Goal: Information Seeking & Learning: Check status

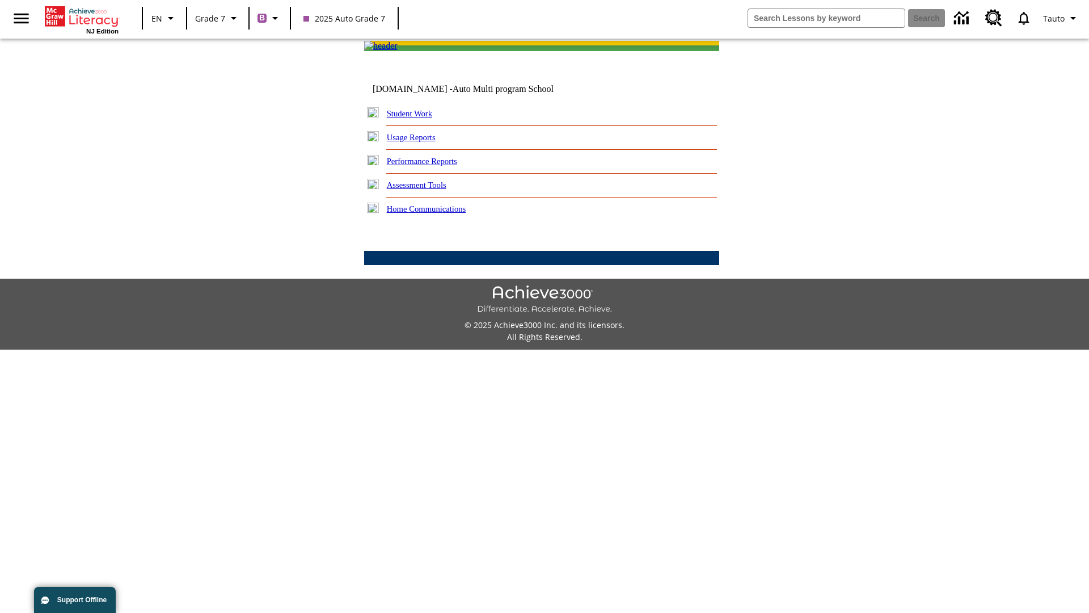
click at [434, 166] on link "Performance Reports" at bounding box center [422, 161] width 70 height 9
click at [0, 0] on link "How are my students performing on reading skills?" at bounding box center [0, 0] width 0 height 0
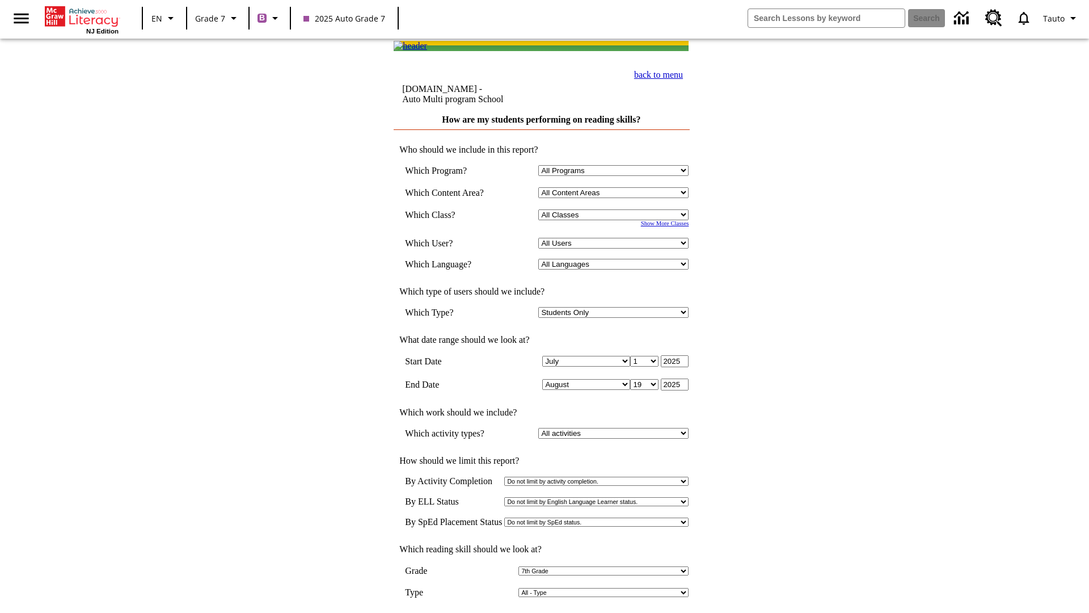
select select "2"
click at [542, 612] on input "View Report" at bounding box center [542, 624] width 54 height 12
select select "2348140"
